Goal: Information Seeking & Learning: Find specific fact

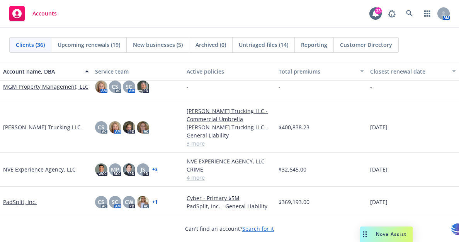
scroll to position [608, 0]
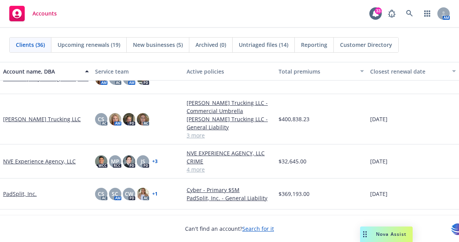
click at [34, 118] on link "[PERSON_NAME] Trucking LLC" at bounding box center [42, 119] width 78 height 8
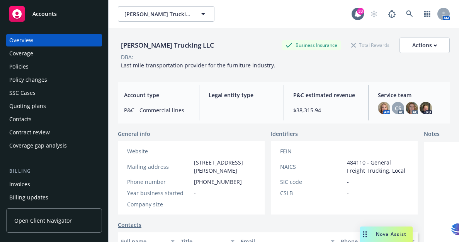
click at [18, 67] on div "Policies" at bounding box center [18, 66] width 19 height 12
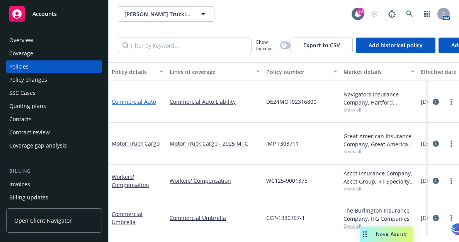
click at [134, 98] on link "Commercial Auto" at bounding box center [134, 101] width 44 height 7
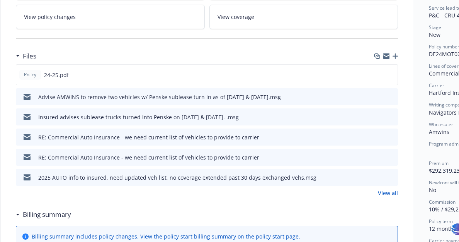
scroll to position [165, 0]
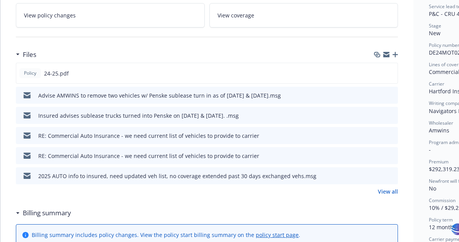
click at [392, 93] on icon "preview file" at bounding box center [390, 94] width 7 height 5
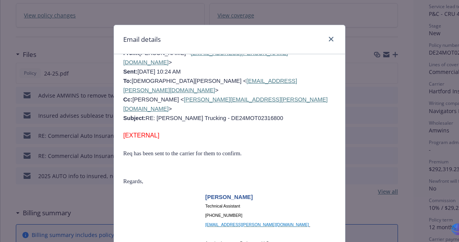
scroll to position [936, 0]
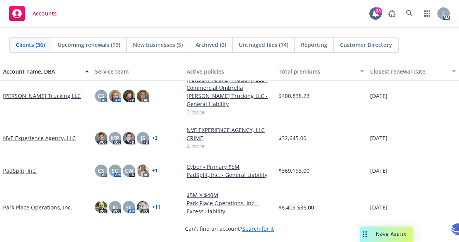
scroll to position [629, 0]
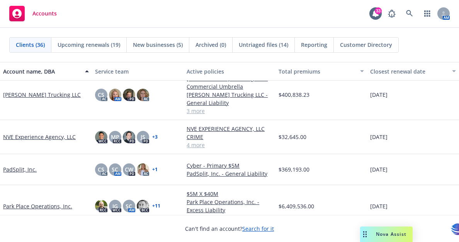
click at [34, 95] on link "[PERSON_NAME] Trucking LLC" at bounding box center [42, 94] width 78 height 8
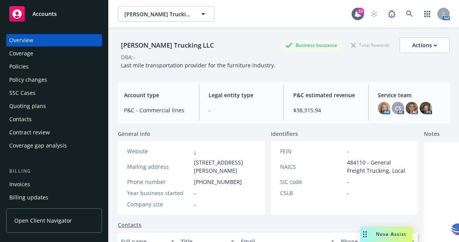
click at [22, 67] on div "Policies" at bounding box center [18, 66] width 19 height 12
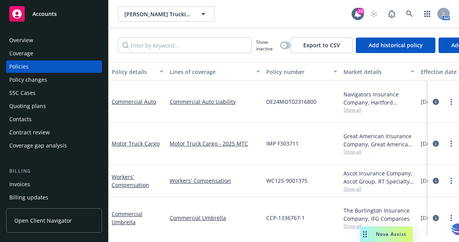
click at [354, 107] on span "Show all" at bounding box center [379, 109] width 71 height 7
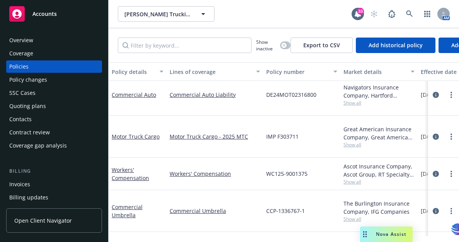
scroll to position [18, 0]
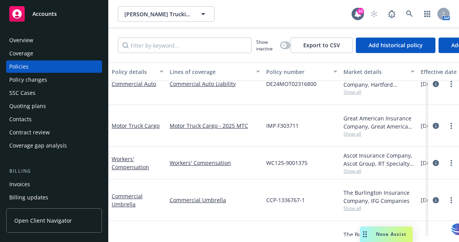
click at [131, 238] on link "General Liability" at bounding box center [133, 241] width 42 height 7
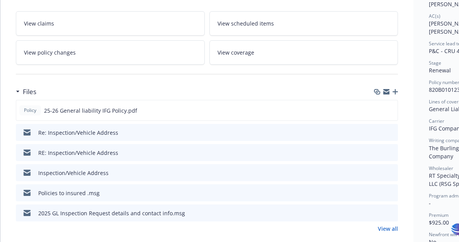
scroll to position [130, 0]
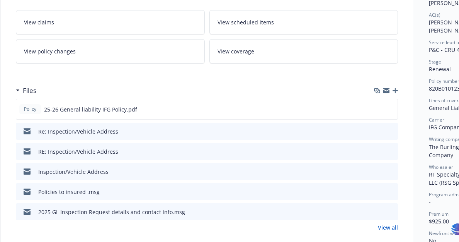
click at [392, 228] on link "View all" at bounding box center [388, 227] width 20 height 8
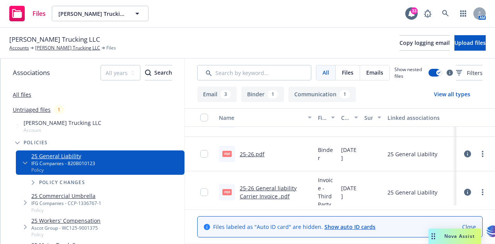
scroll to position [237, 0]
click at [249, 191] on link "25-26 General liability Carrier Invoice .pdf" at bounding box center [268, 191] width 57 height 15
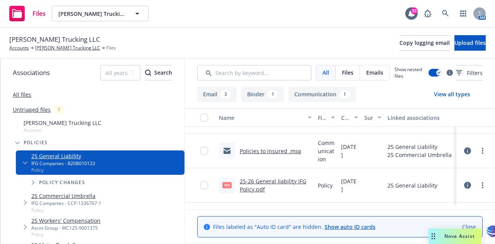
scroll to position [60, 0]
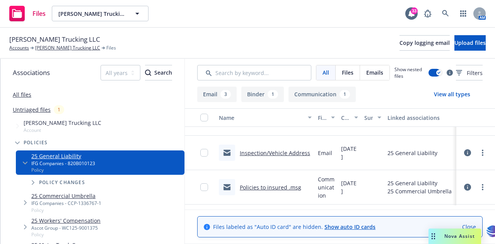
click at [272, 157] on link "Inspection/Vehicle Address" at bounding box center [275, 152] width 70 height 7
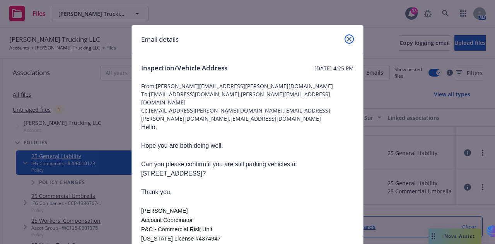
click at [348, 39] on icon "close" at bounding box center [349, 39] width 5 height 5
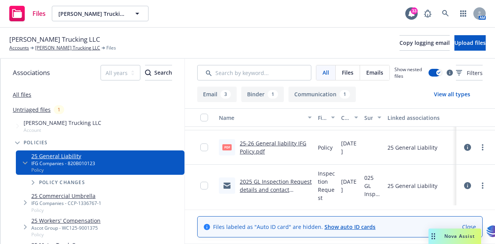
scroll to position [134, 0]
click at [263, 186] on link "2025 GL Inspection Request details and contact info.msg" at bounding box center [276, 189] width 72 height 24
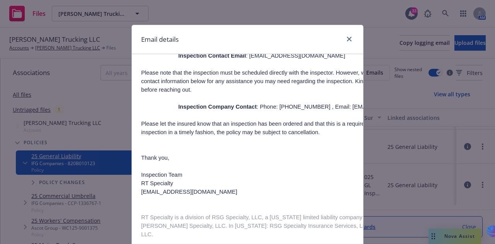
scroll to position [170, 0]
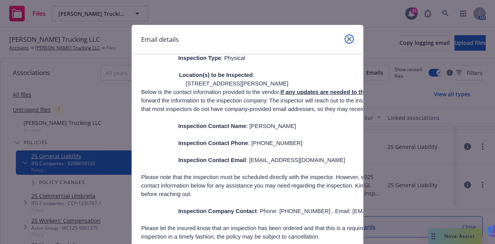
click at [347, 38] on icon "close" at bounding box center [349, 39] width 5 height 5
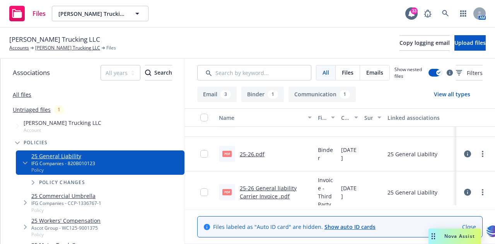
scroll to position [237, 0]
click at [56, 49] on link "[PERSON_NAME] Trucking LLC" at bounding box center [67, 47] width 65 height 7
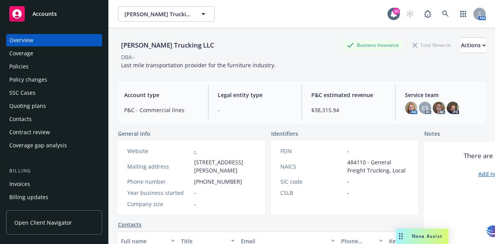
click at [20, 68] on div "Policies" at bounding box center [18, 66] width 19 height 12
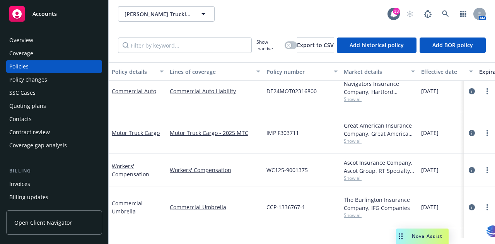
scroll to position [15, 0]
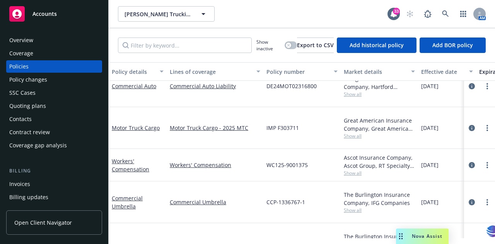
drag, startPoint x: 265, startPoint y: 214, endPoint x: 302, endPoint y: 216, distance: 37.1
click at [302, 223] on div "820B010123" at bounding box center [301, 244] width 77 height 42
click at [263, 183] on div "CCP-1336767-1" at bounding box center [301, 202] width 77 height 42
drag, startPoint x: 266, startPoint y: 181, endPoint x: 304, endPoint y: 183, distance: 37.9
click at [304, 183] on div "CCP-1336767-1" at bounding box center [301, 202] width 77 height 42
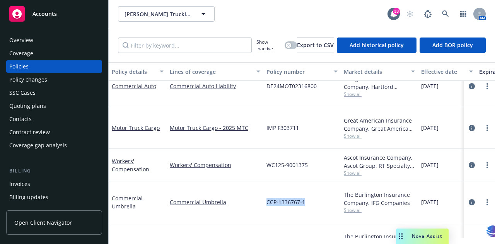
copy span "CCP-1336767-1"
